Goal: Navigation & Orientation: Find specific page/section

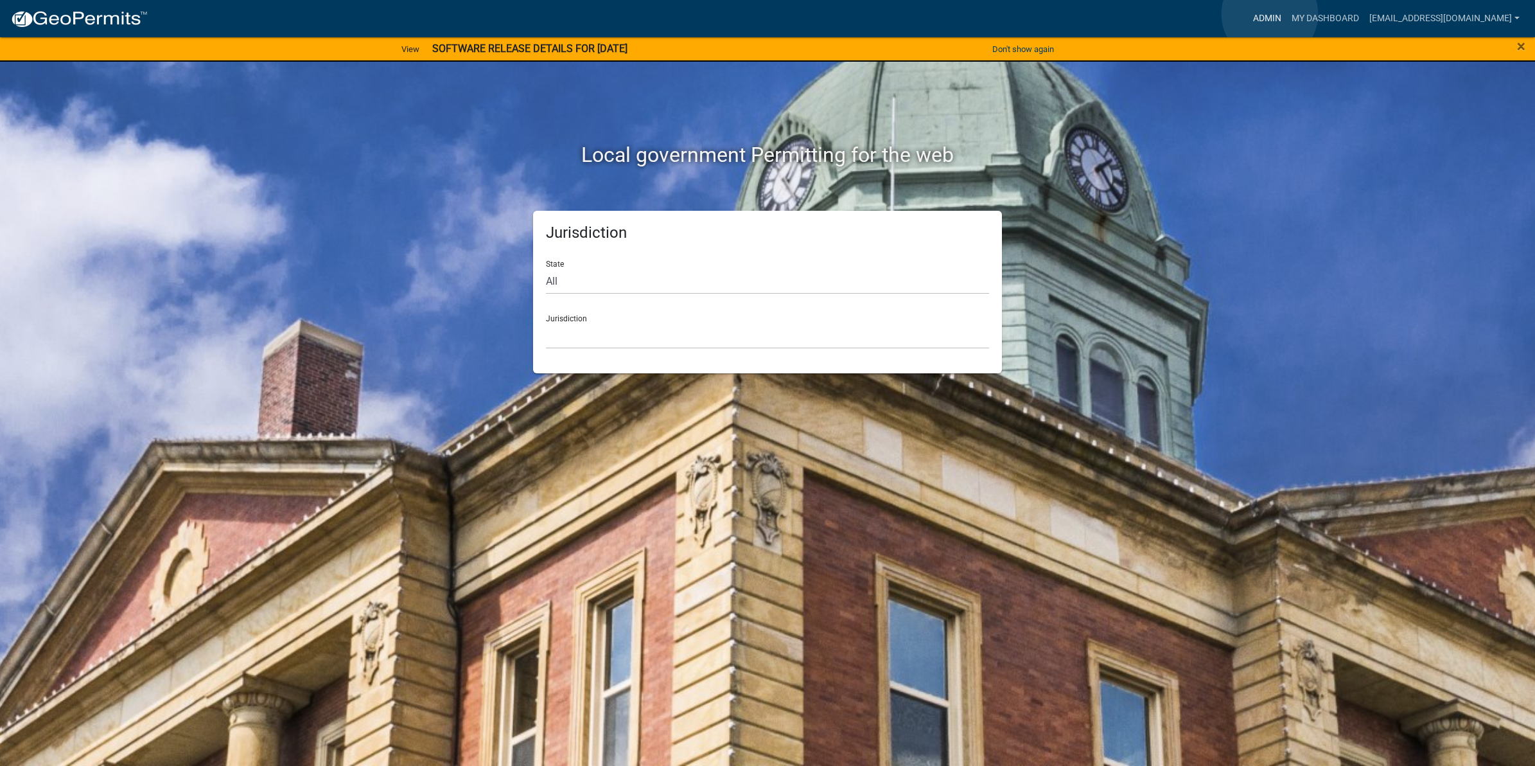
click at [1270, 14] on link "Admin" at bounding box center [1267, 18] width 39 height 24
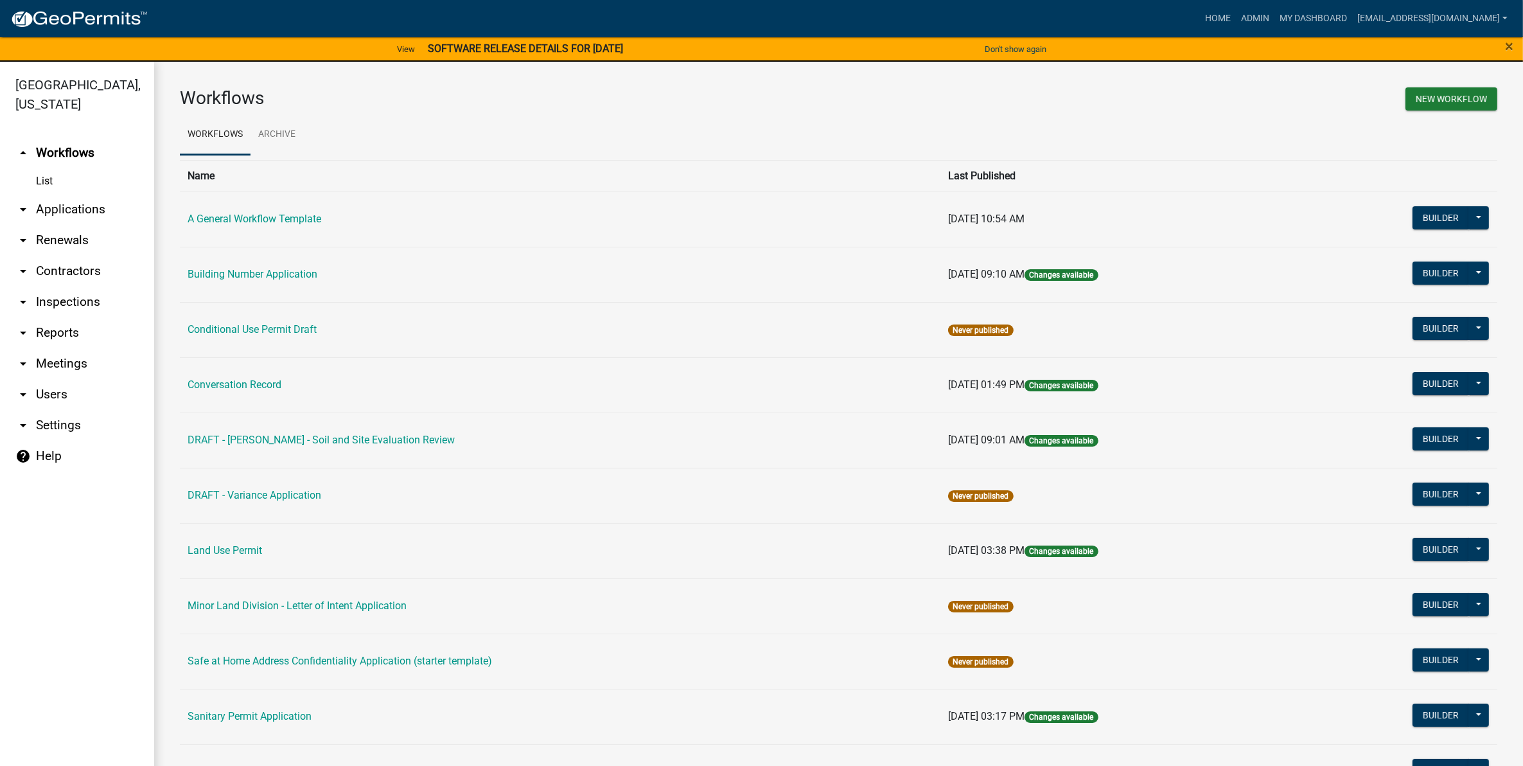
click at [613, 46] on strong "SOFTWARE RELEASE DETAILS FOR [DATE]" at bounding box center [525, 48] width 195 height 12
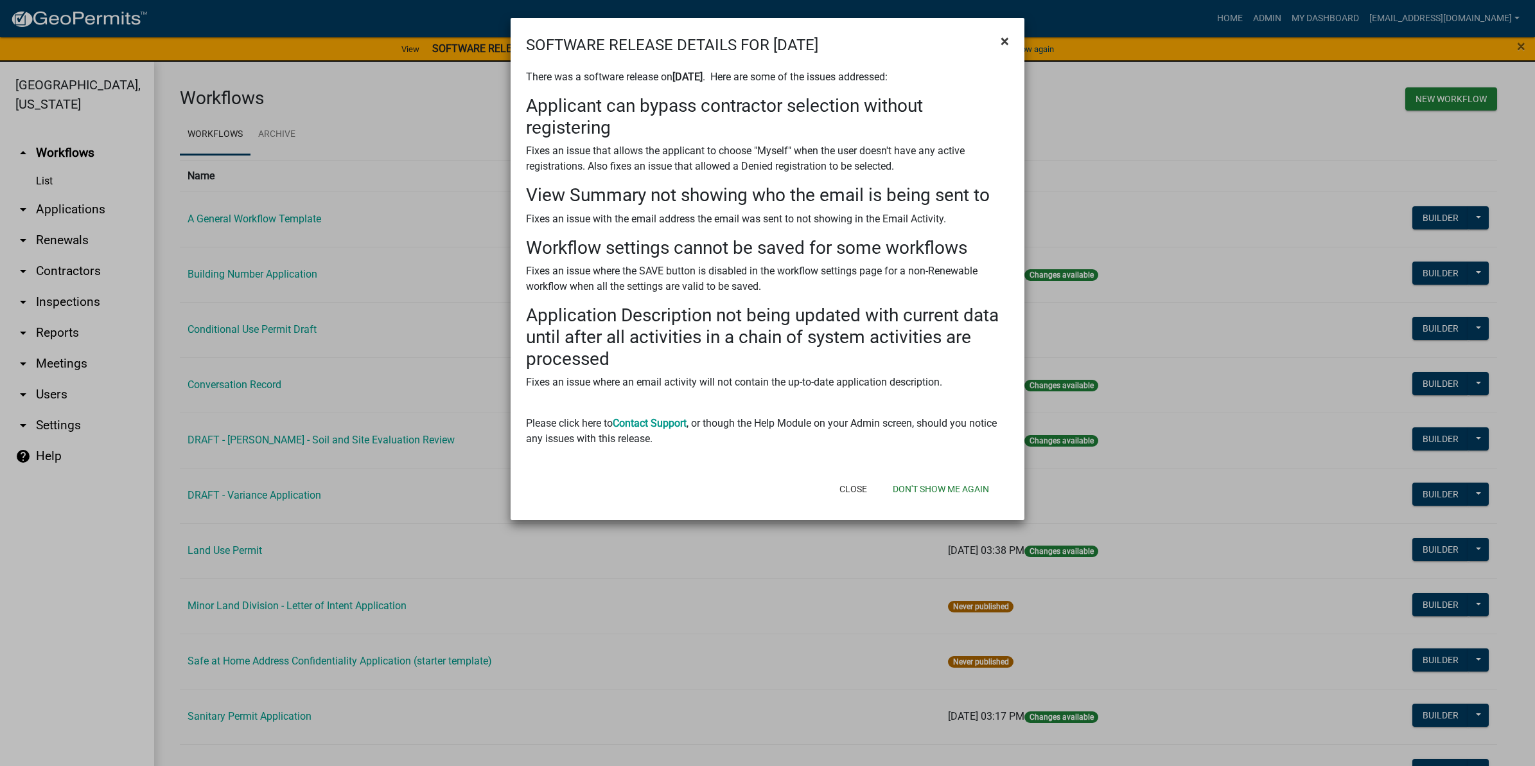
click at [1004, 35] on span "×" at bounding box center [1005, 41] width 8 height 18
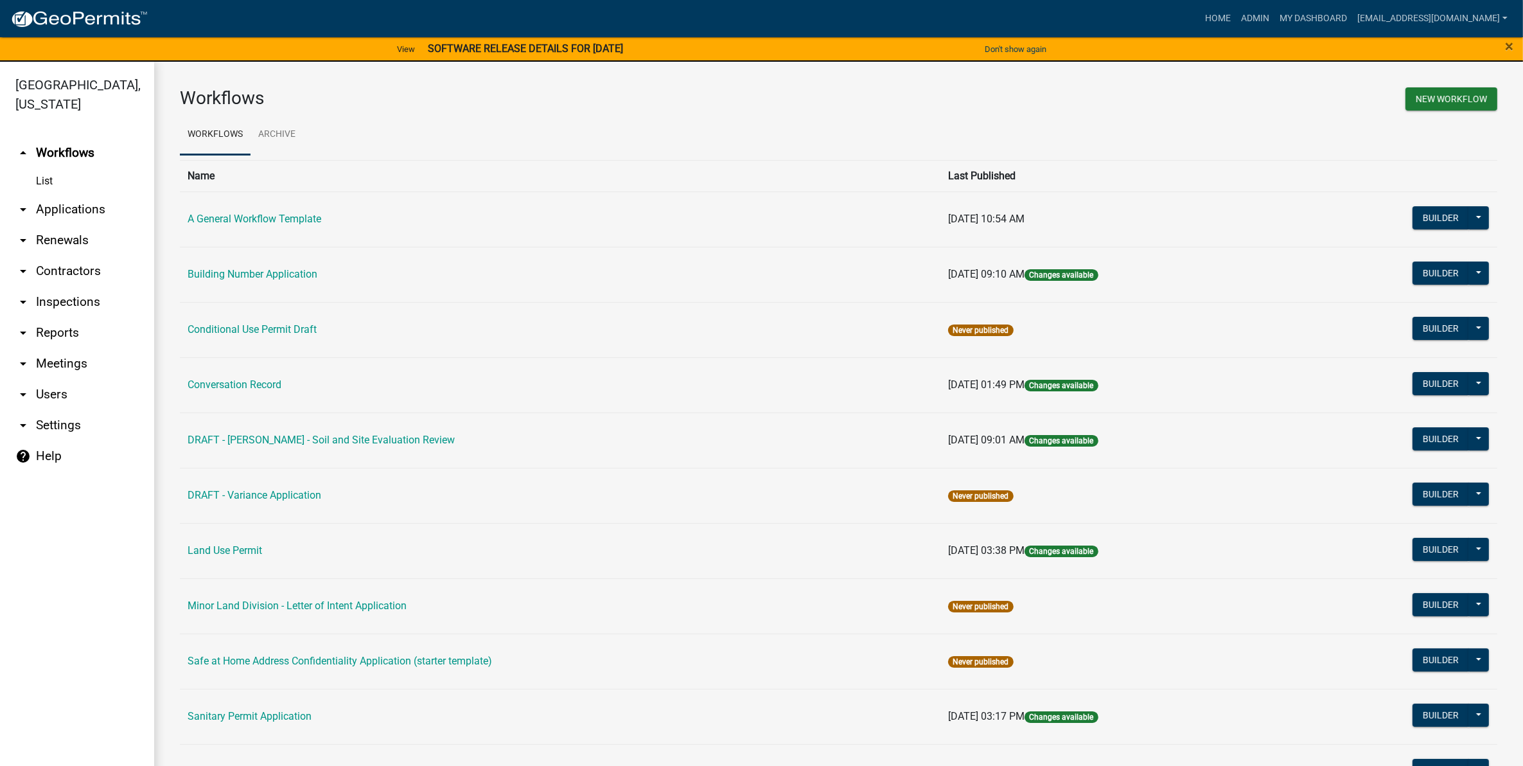
click at [47, 332] on link "arrow_drop_down Reports" at bounding box center [77, 332] width 154 height 31
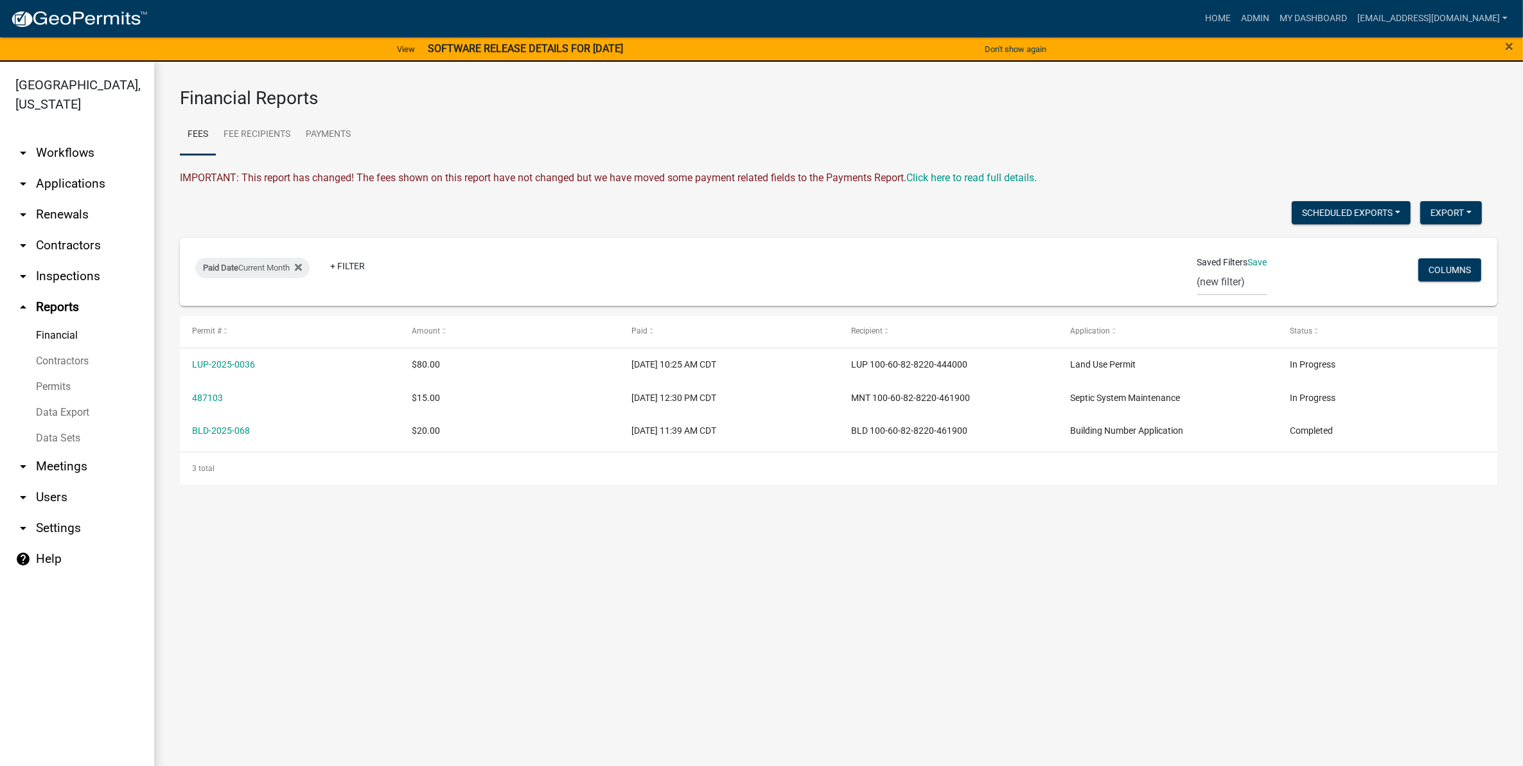
click at [52, 329] on link "Financial" at bounding box center [77, 335] width 154 height 26
click at [53, 387] on link "Permits" at bounding box center [77, 387] width 154 height 26
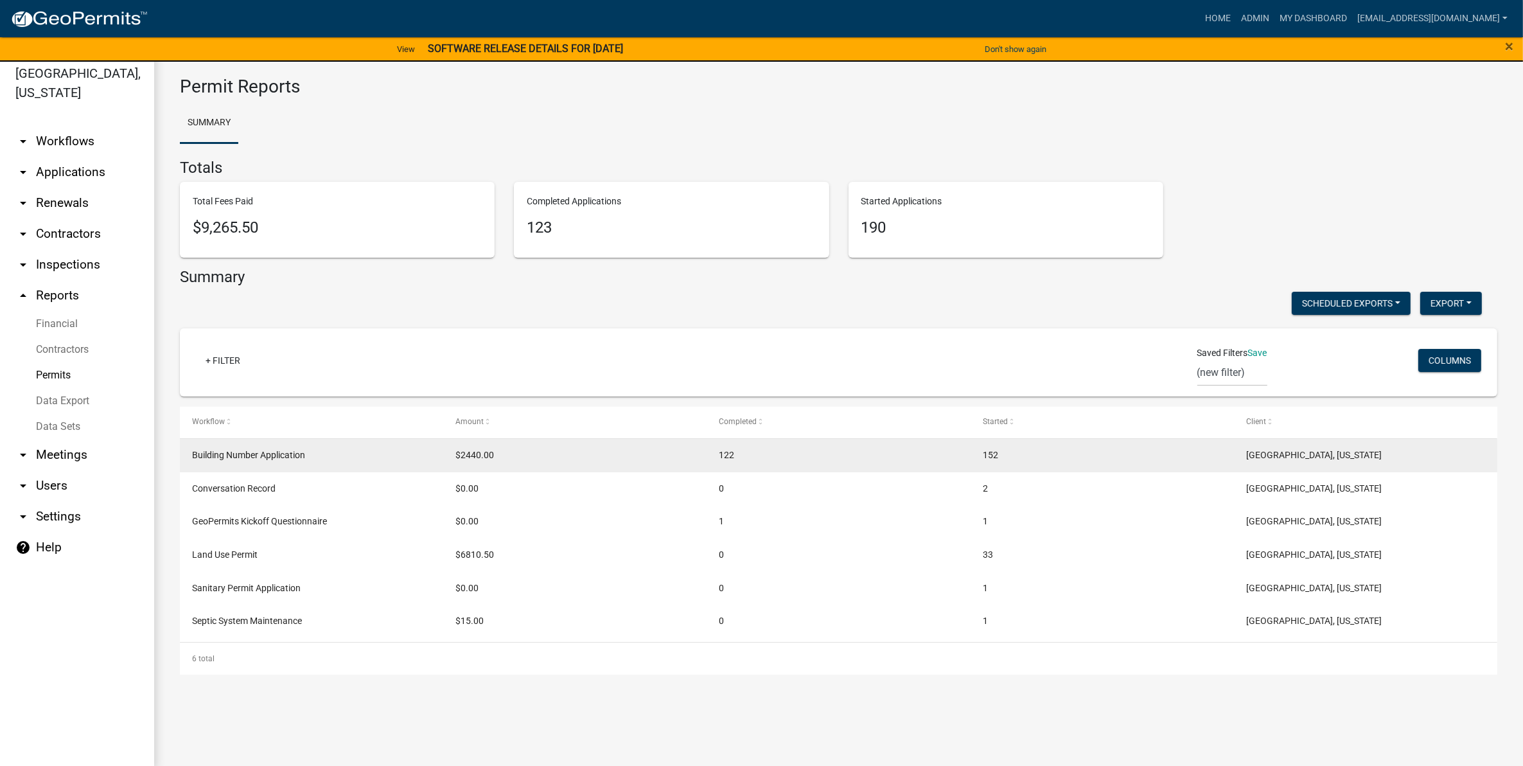
scroll to position [15, 0]
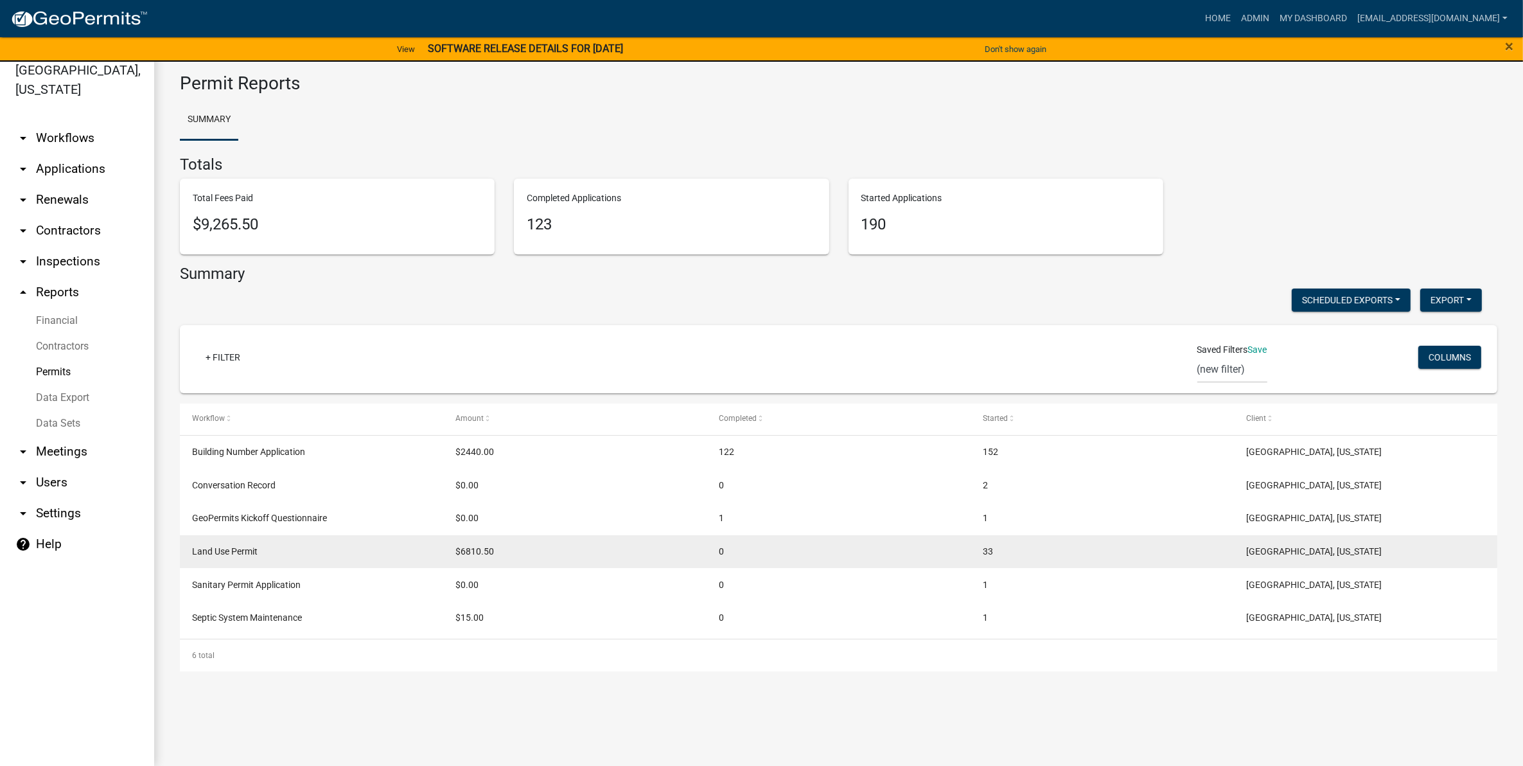
click at [225, 549] on span "Land Use Permit" at bounding box center [225, 551] width 66 height 10
click at [225, 550] on span "Land Use Permit" at bounding box center [225, 551] width 66 height 10
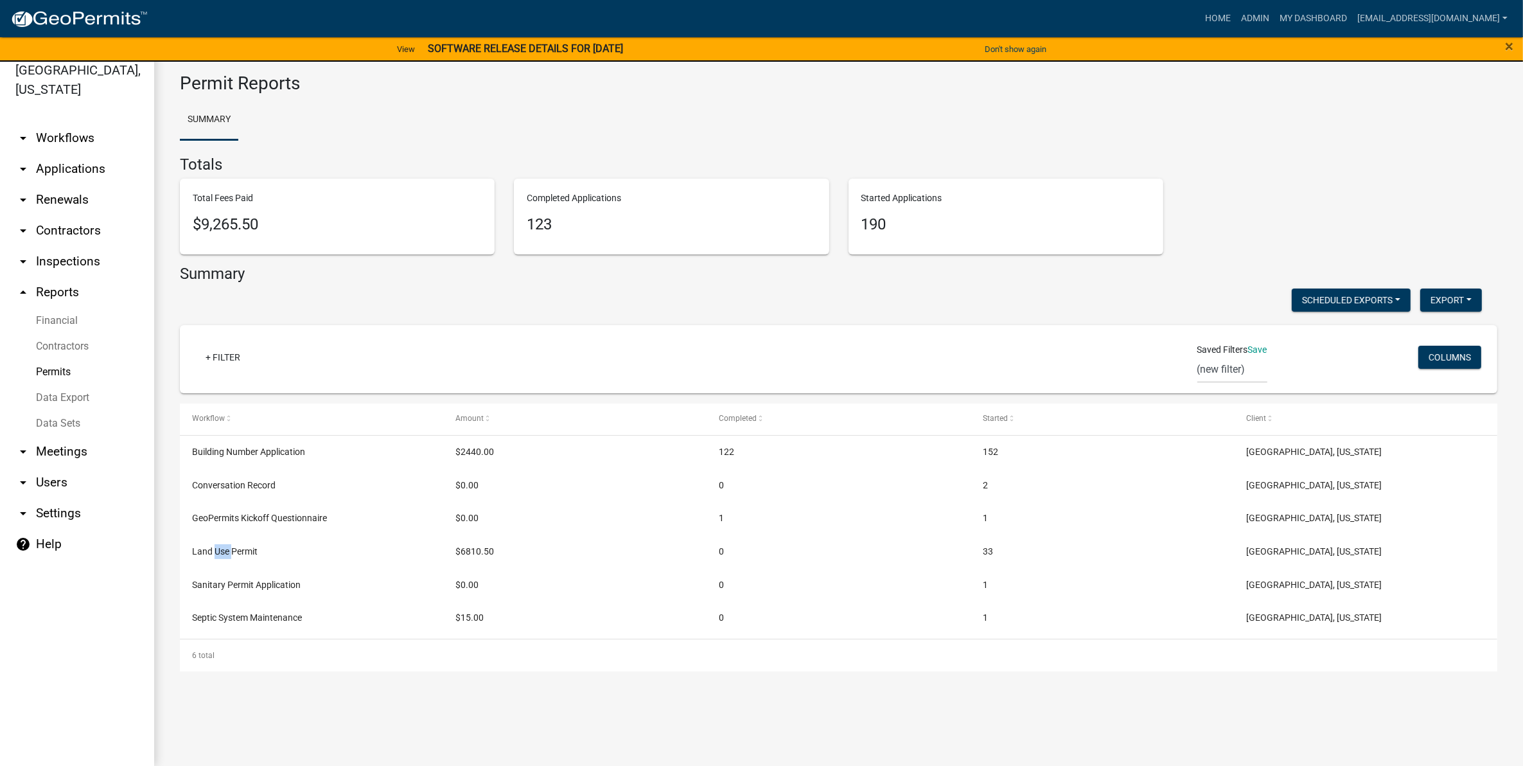
click at [40, 283] on link "arrow_drop_up Reports" at bounding box center [77, 292] width 154 height 31
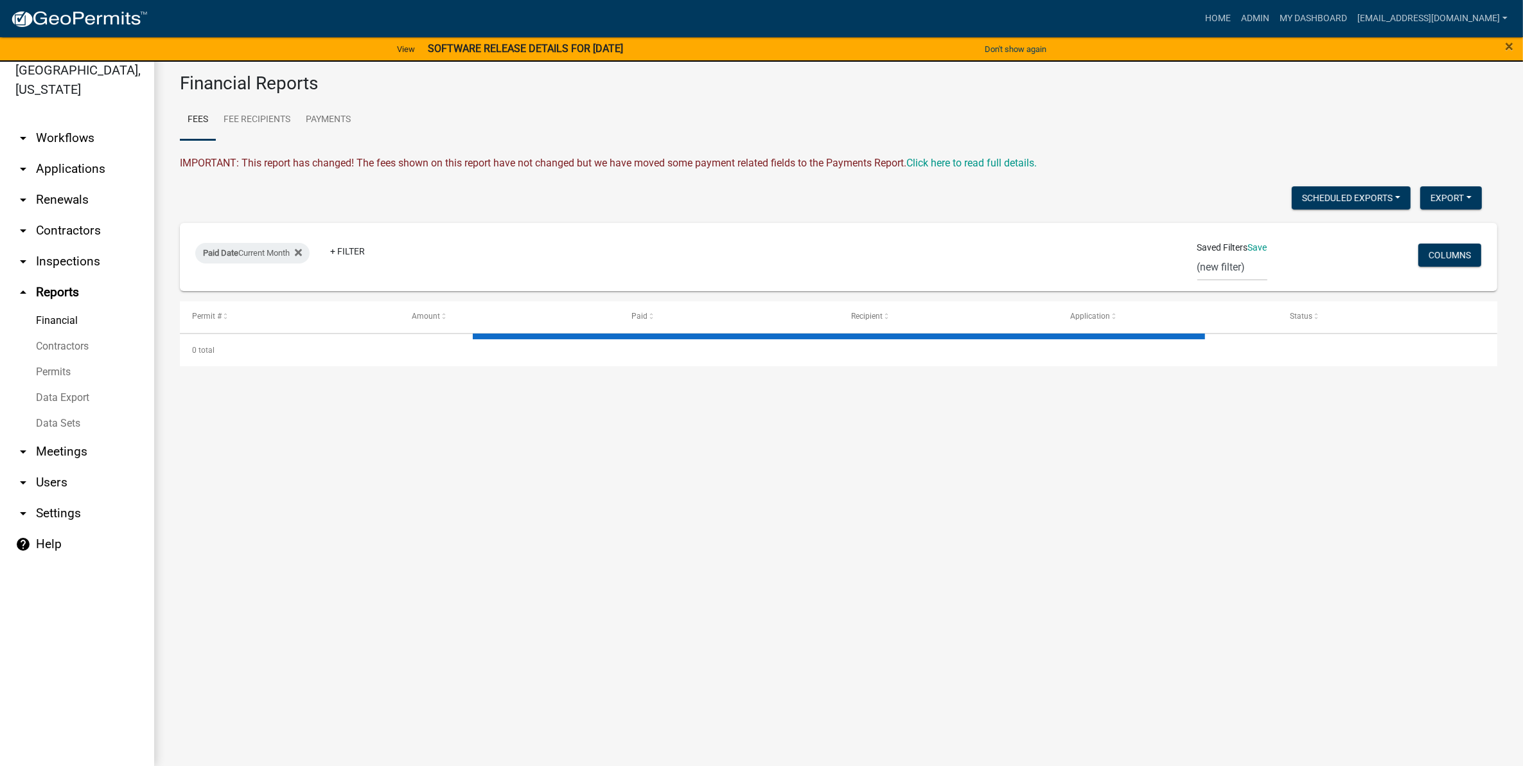
click at [40, 283] on link "arrow_drop_up Reports" at bounding box center [77, 292] width 154 height 31
click at [1484, 189] on div "Scheduled Exports + Create New Export Excel Format (.xlsx) CSV Format (.csv)" at bounding box center [830, 199] width 1321 height 26
click at [1477, 193] on button "Export" at bounding box center [1451, 197] width 62 height 23
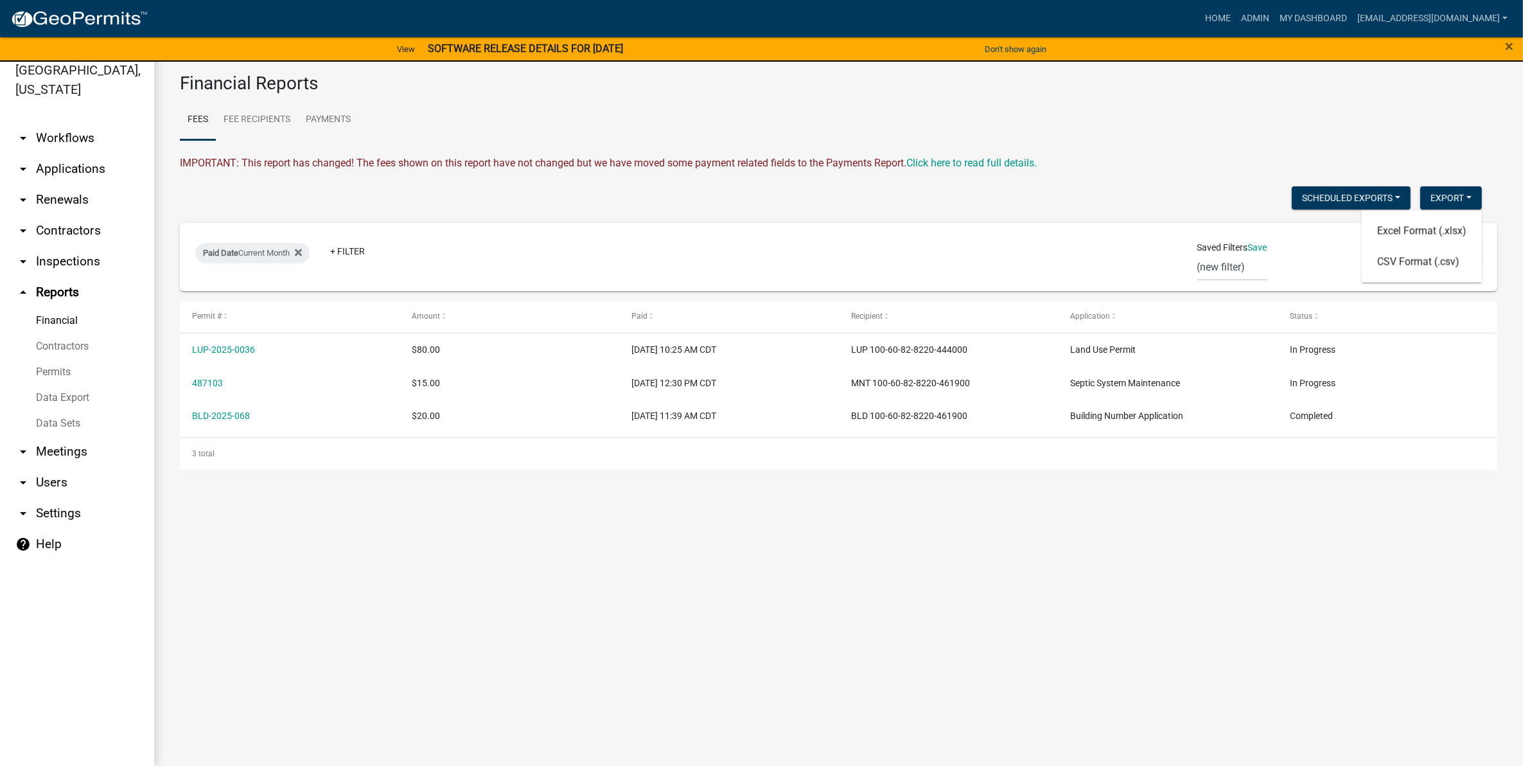
click at [1139, 143] on wm-financial "Financial Reports Fees Fee Recipients Payments IMPORTANT: This report has chang…" at bounding box center [838, 271] width 1317 height 397
click at [53, 290] on link "arrow_drop_up Reports" at bounding box center [77, 292] width 154 height 31
click at [46, 290] on link "arrow_drop_up Reports" at bounding box center [77, 292] width 154 height 31
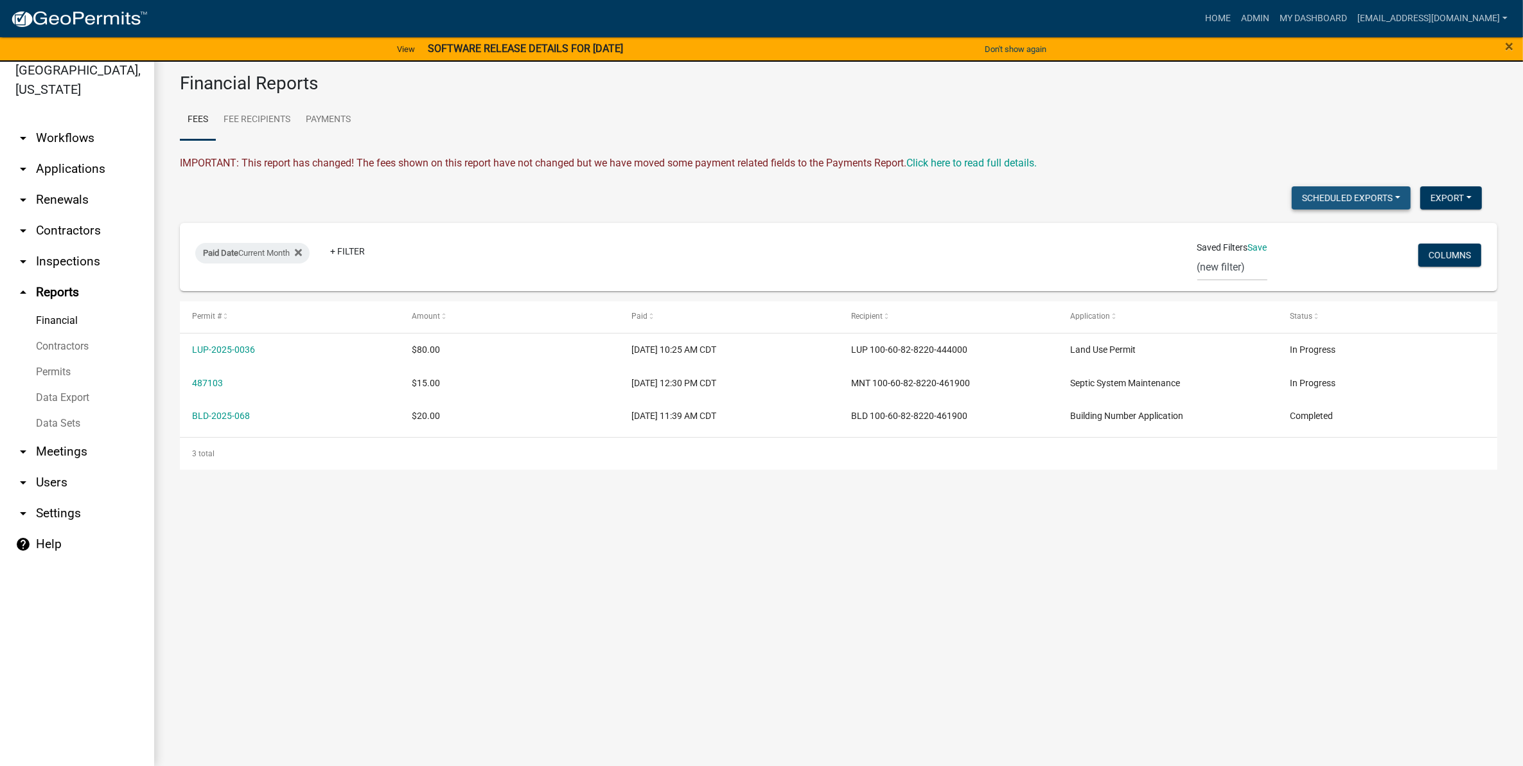
click at [1394, 188] on button "Scheduled Exports" at bounding box center [1351, 197] width 119 height 23
click at [1391, 191] on button "Scheduled Exports" at bounding box center [1351, 197] width 119 height 23
click at [1107, 191] on div "Scheduled Exports + Create New Export Excel Format (.xlsx) CSV Format (.csv)" at bounding box center [830, 199] width 1321 height 26
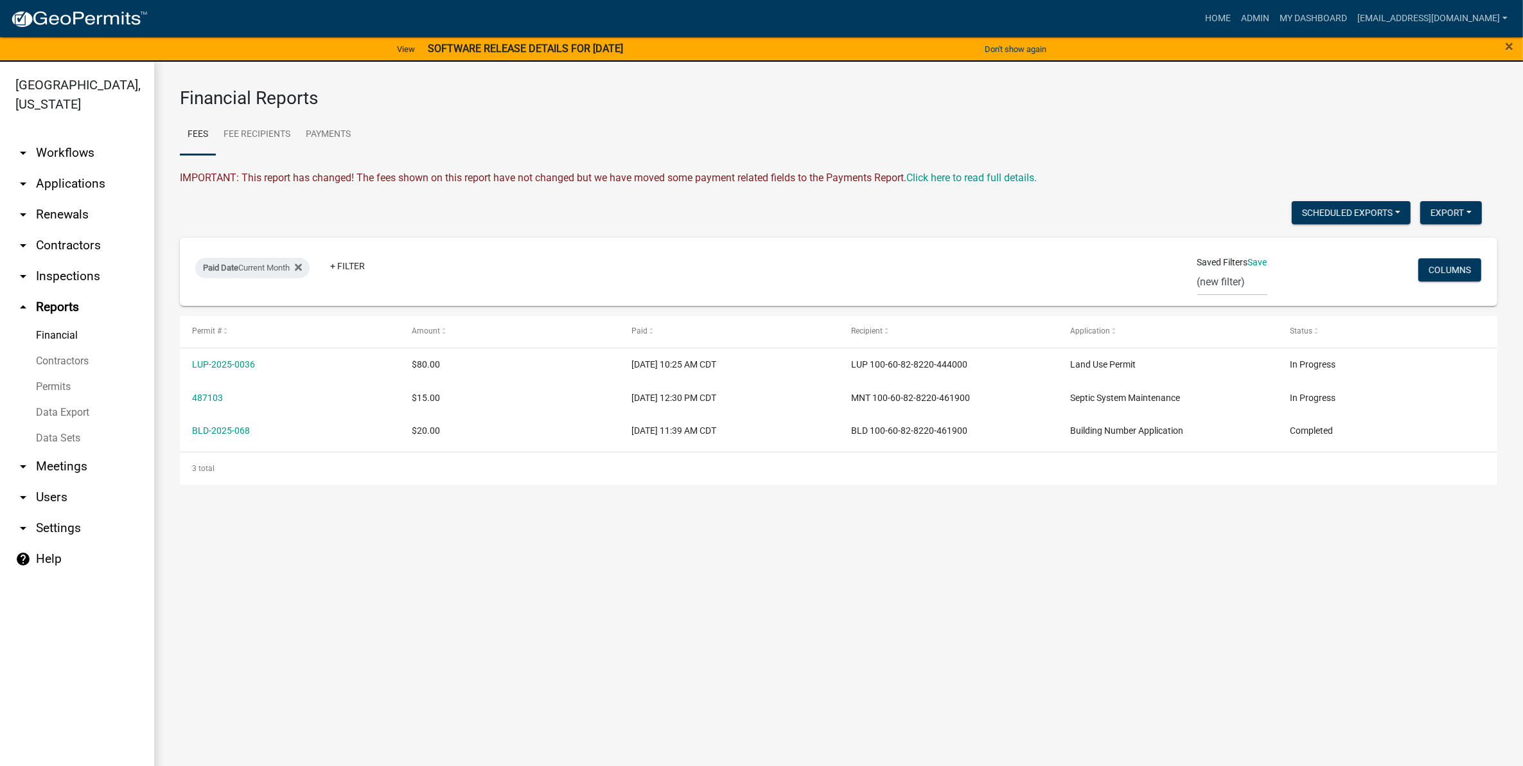
click at [593, 554] on main "Financial Reports Fees Fee Recipients Payments IMPORTANT: This report has chang…" at bounding box center [838, 421] width 1369 height 719
click at [245, 136] on link "Fee Recipients" at bounding box center [257, 134] width 82 height 41
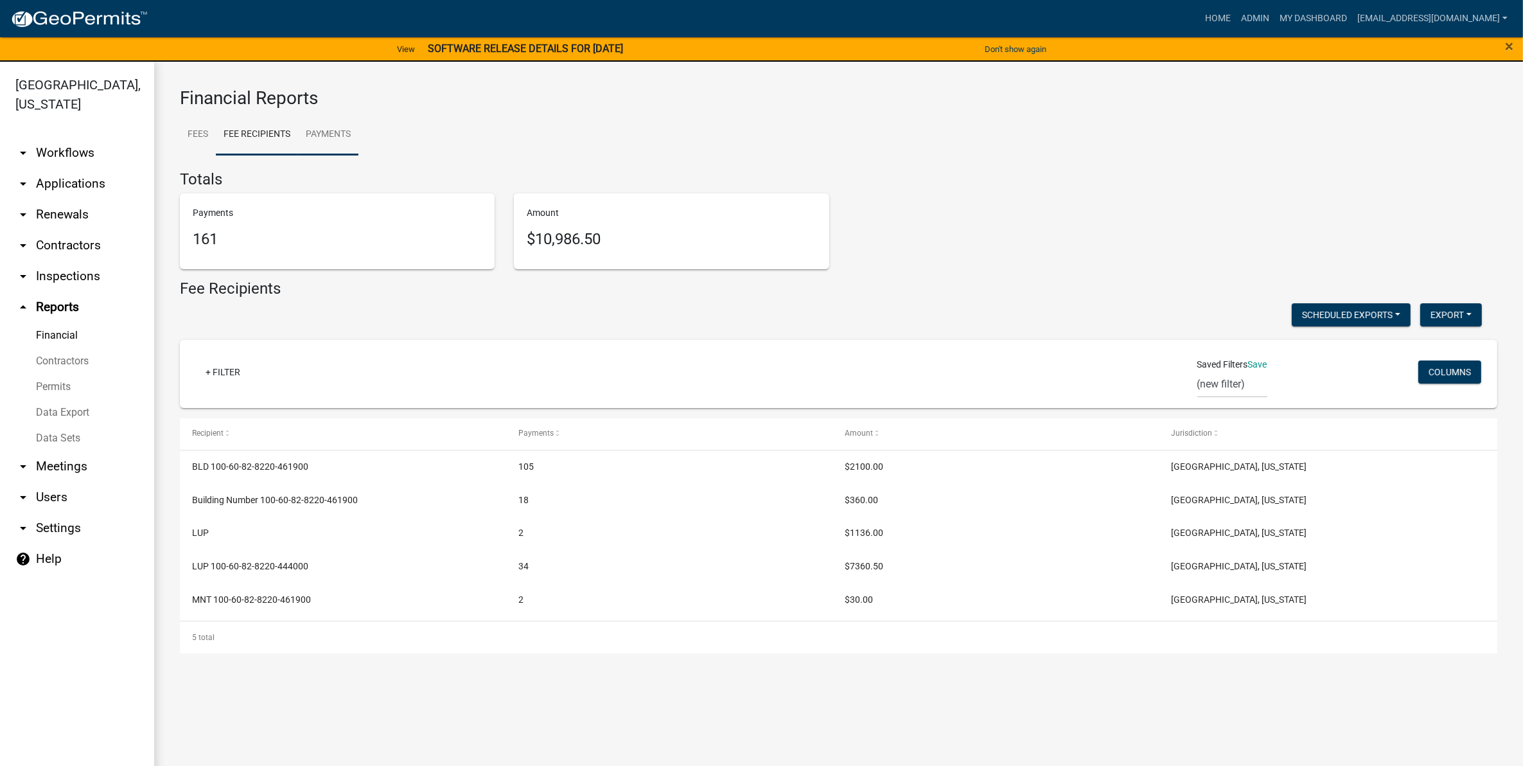
click at [338, 132] on link "Payments" at bounding box center [328, 134] width 60 height 41
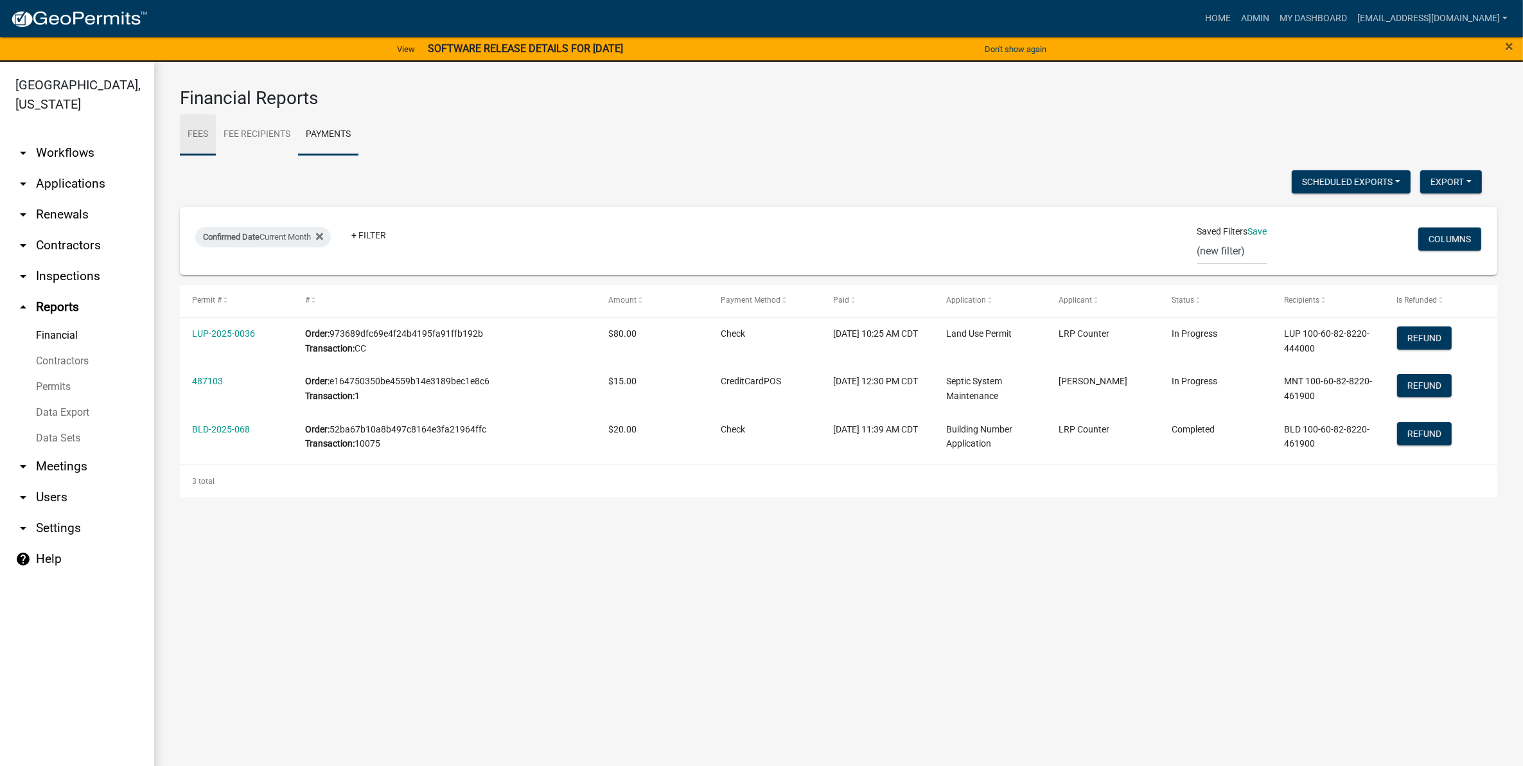
click at [194, 132] on link "Fees" at bounding box center [198, 134] width 36 height 41
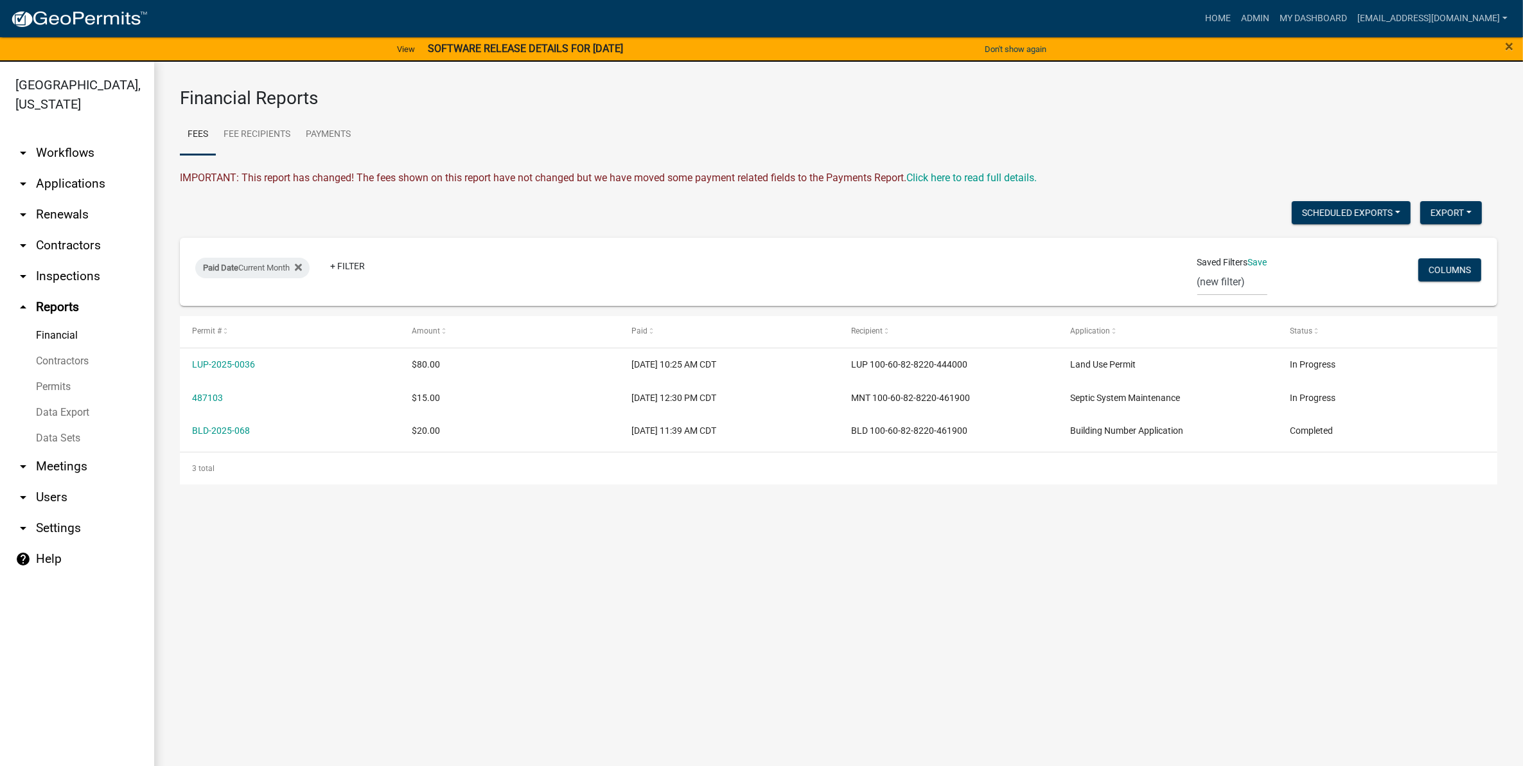
click at [30, 464] on icon "arrow_drop_down" at bounding box center [22, 466] width 15 height 15
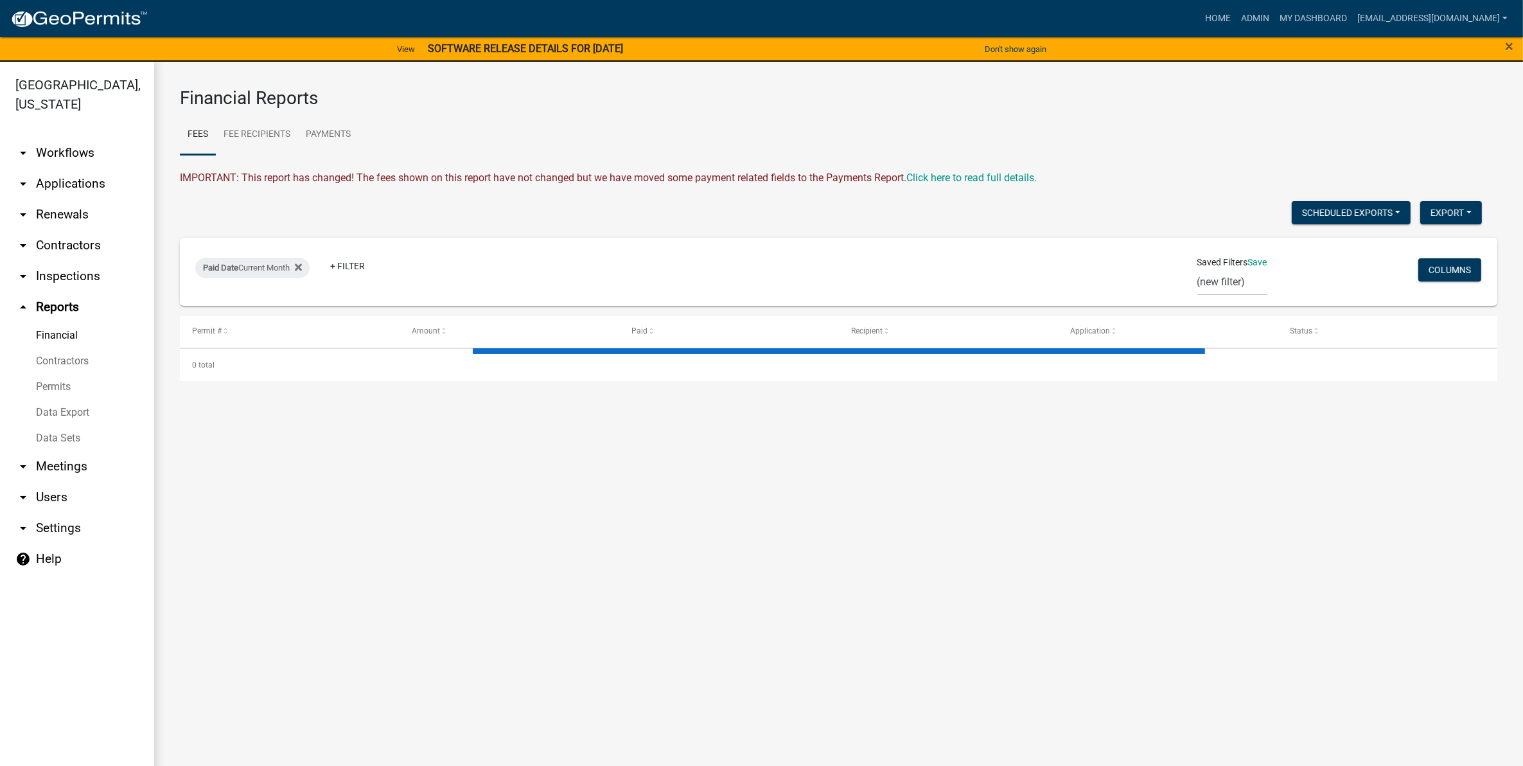
click at [554, 454] on main "Financial Reports Fees Fee Recipients Payments IMPORTANT: This report has chang…" at bounding box center [838, 421] width 1369 height 719
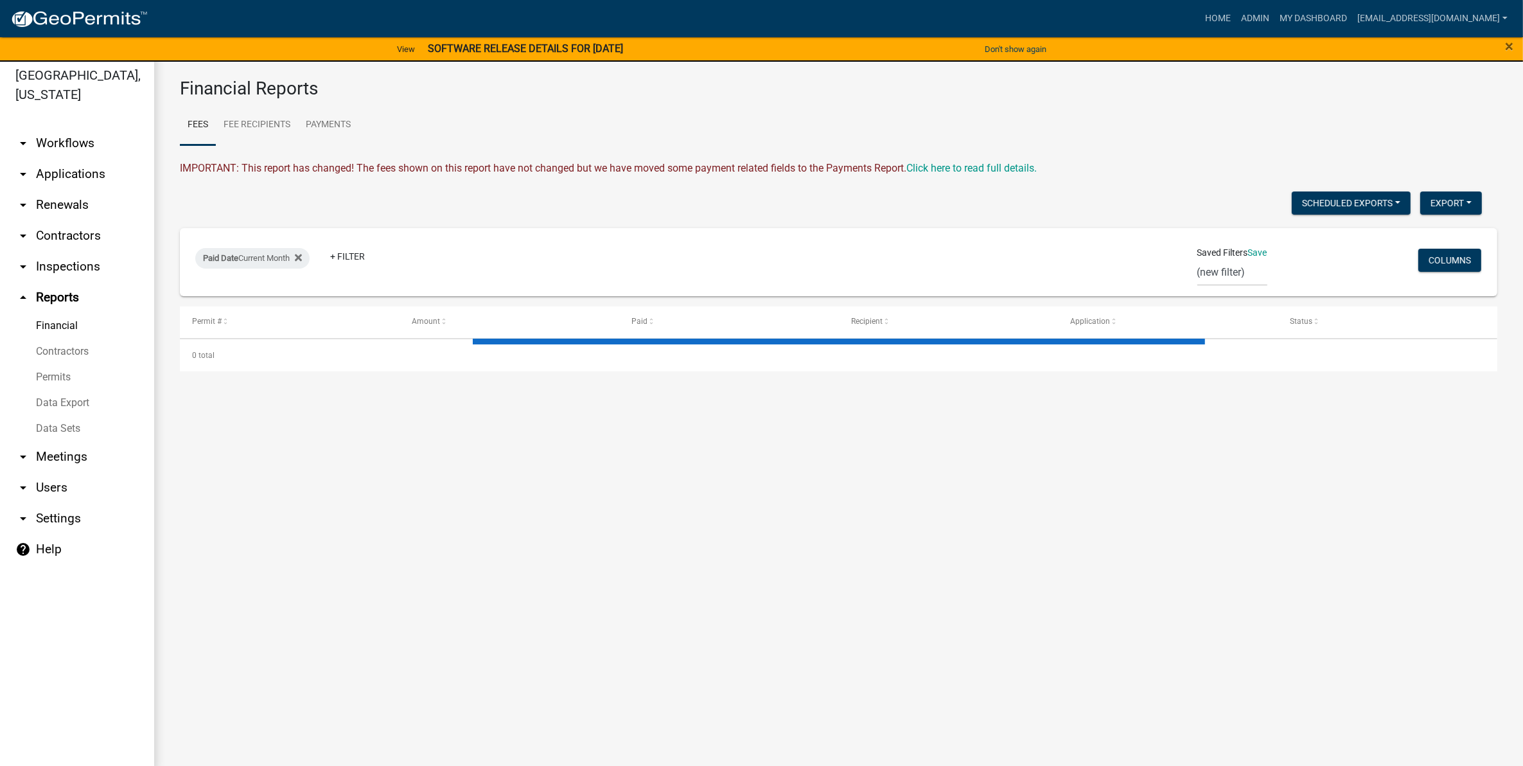
scroll to position [15, 0]
